Goal: Task Accomplishment & Management: Use online tool/utility

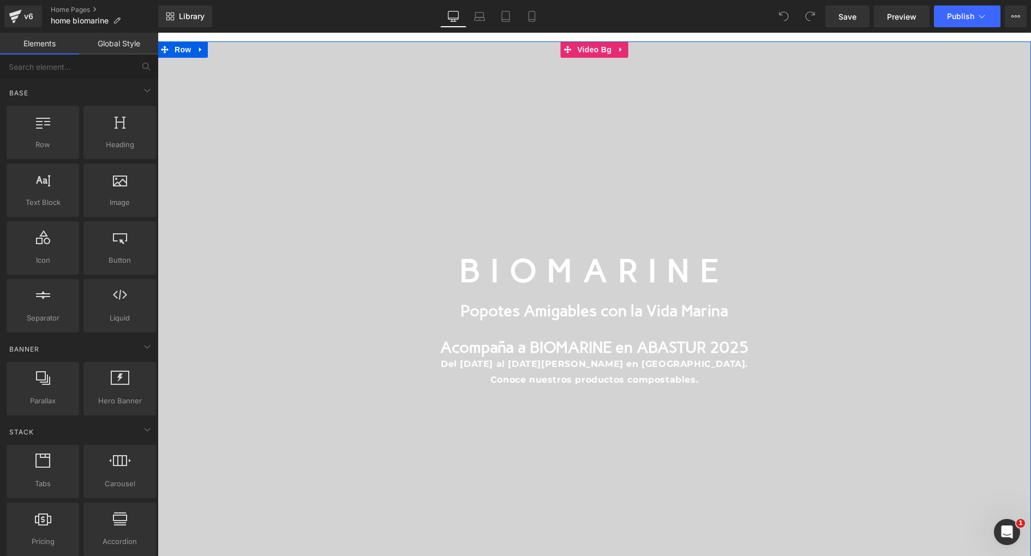
scroll to position [110, 0]
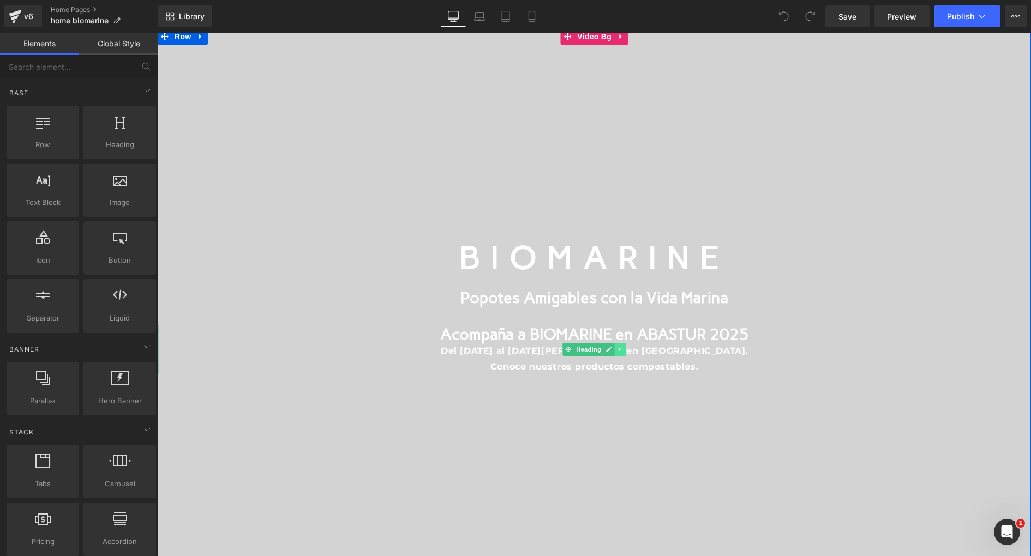
click at [615, 348] on link at bounding box center [620, 349] width 11 height 13
click at [622, 348] on link at bounding box center [625, 349] width 11 height 13
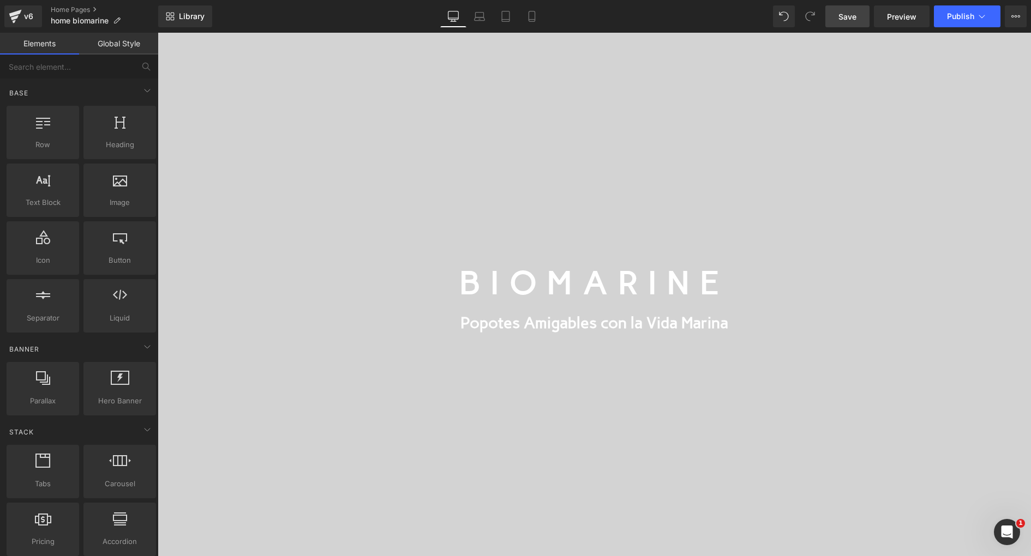
click at [844, 17] on span "Save" at bounding box center [847, 16] width 18 height 11
click at [958, 15] on span "Publish" at bounding box center [960, 16] width 27 height 9
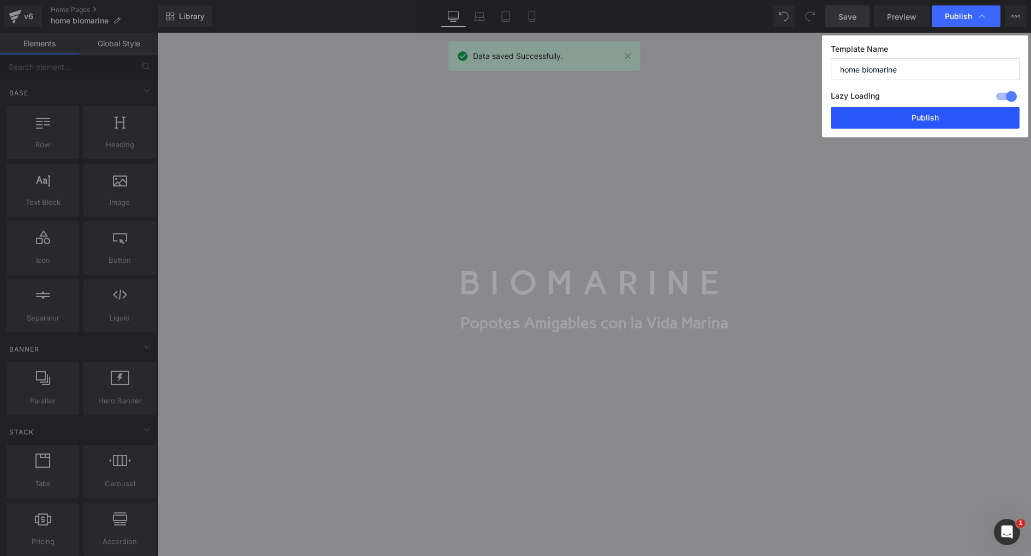
drag, startPoint x: 910, startPoint y: 119, endPoint x: 266, endPoint y: 282, distance: 664.9
click at [910, 119] on button "Publish" at bounding box center [925, 118] width 189 height 22
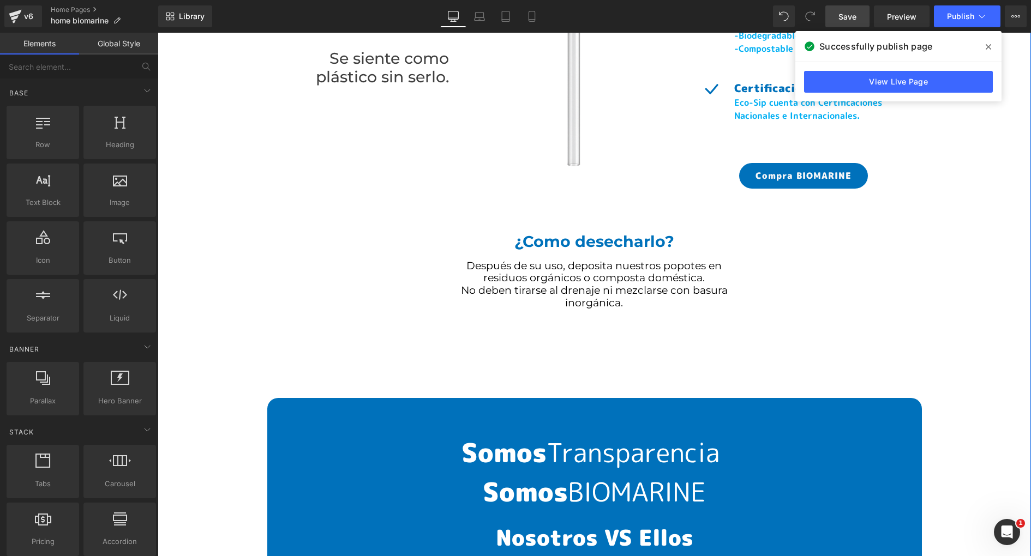
scroll to position [4754, 0]
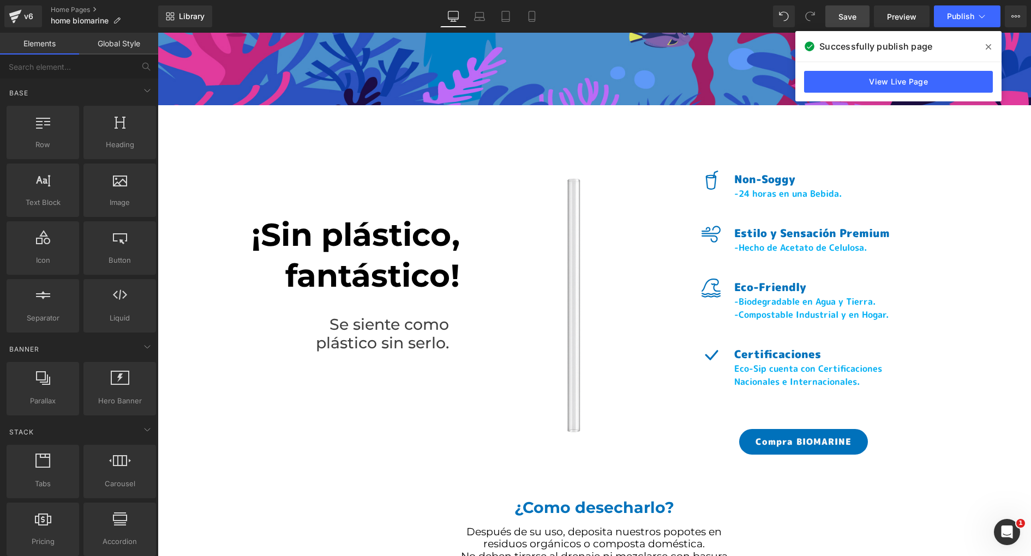
click at [993, 44] on span at bounding box center [987, 46] width 17 height 17
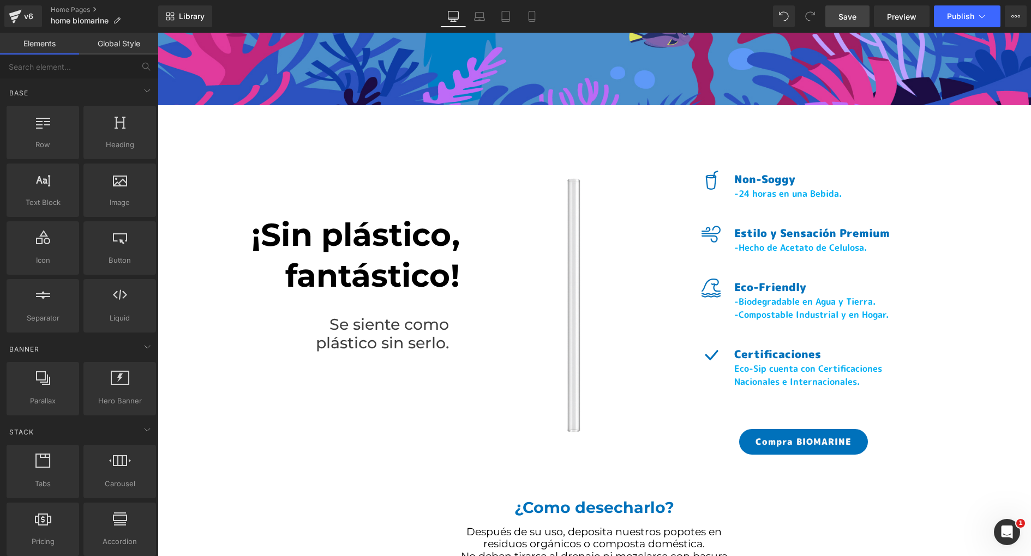
click at [855, 19] on span "Save" at bounding box center [847, 16] width 18 height 11
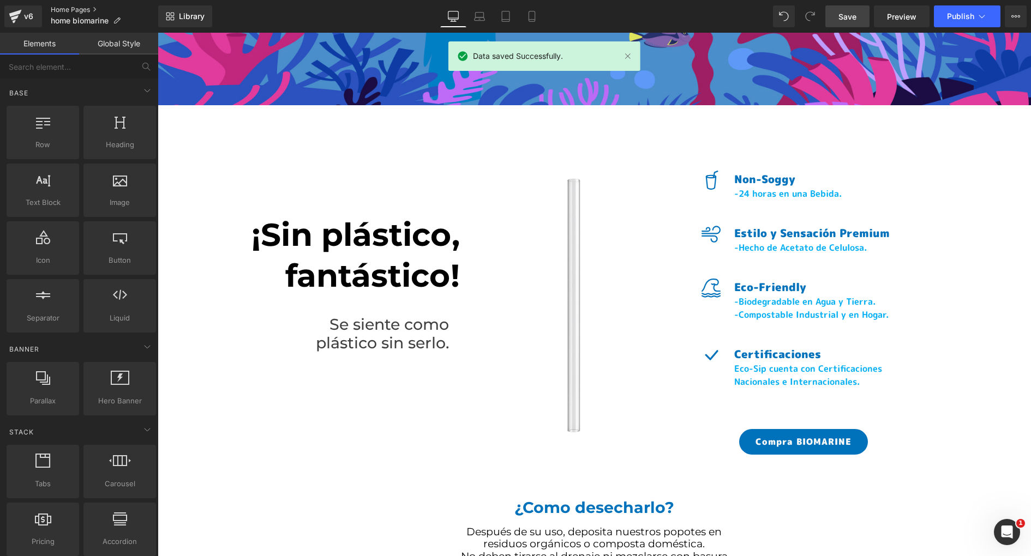
click at [67, 7] on link "Home Pages" at bounding box center [104, 9] width 107 height 9
